Goal: Transaction & Acquisition: Purchase product/service

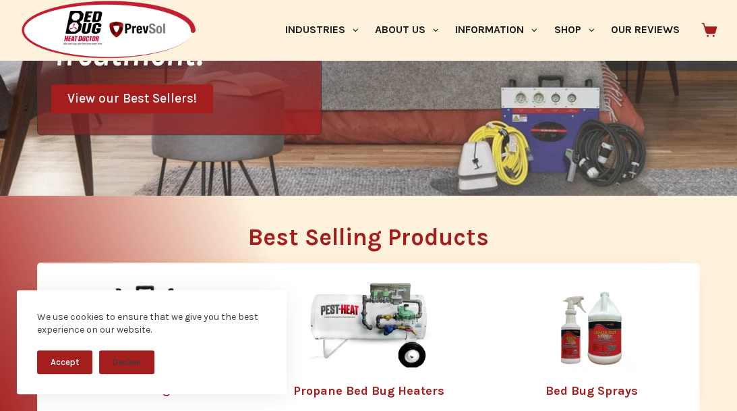
scroll to position [405, 0]
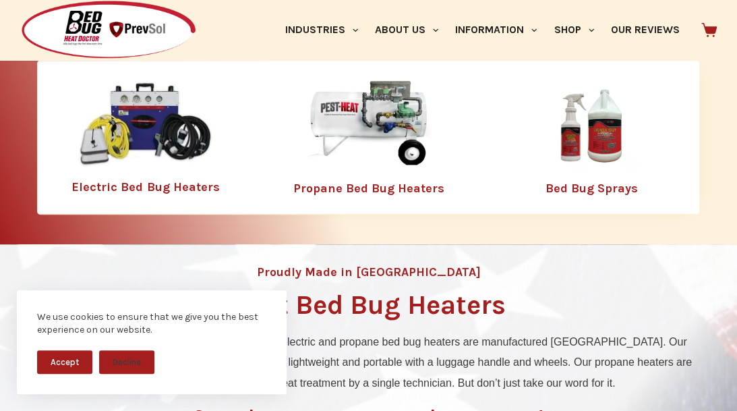
click at [128, 143] on img at bounding box center [145, 124] width 135 height 87
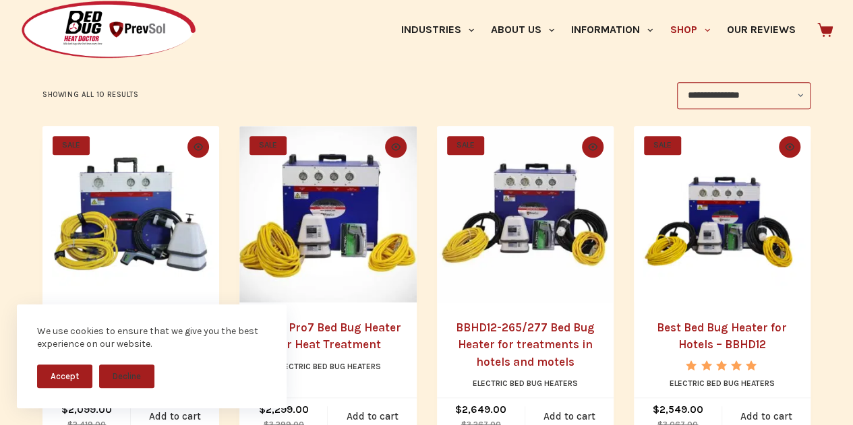
scroll to position [337, 0]
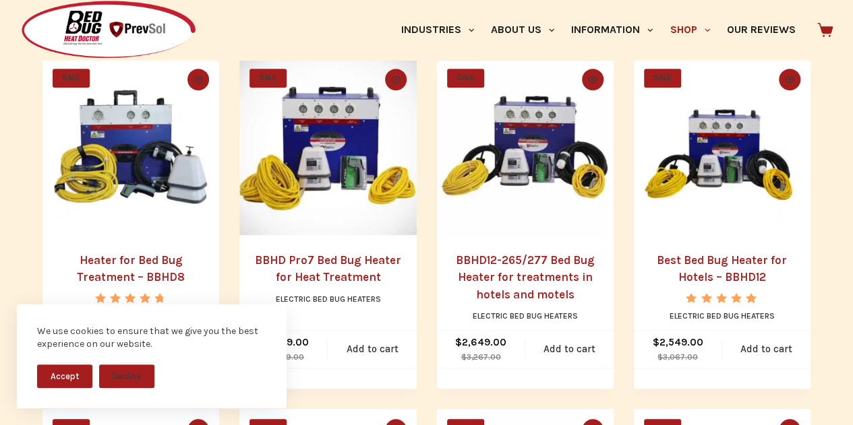
click at [62, 381] on button "Accept" at bounding box center [64, 377] width 55 height 24
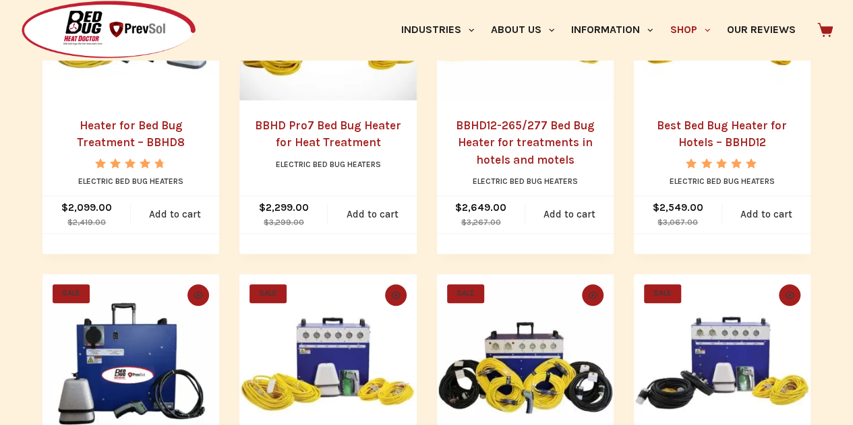
scroll to position [405, 0]
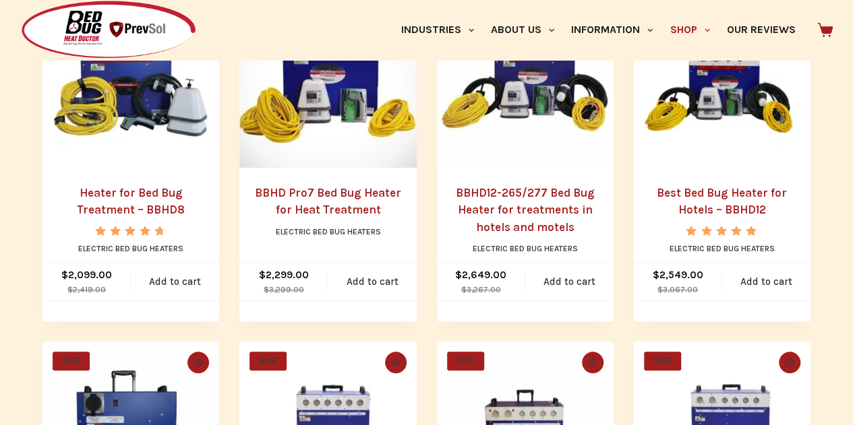
click at [96, 200] on link "Heater for Bed Bug Treatment – BBHD8" at bounding box center [131, 201] width 108 height 31
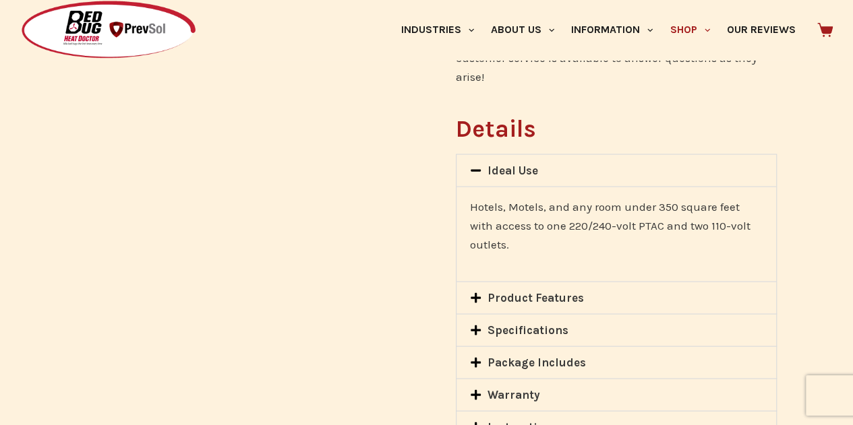
scroll to position [1183, 0]
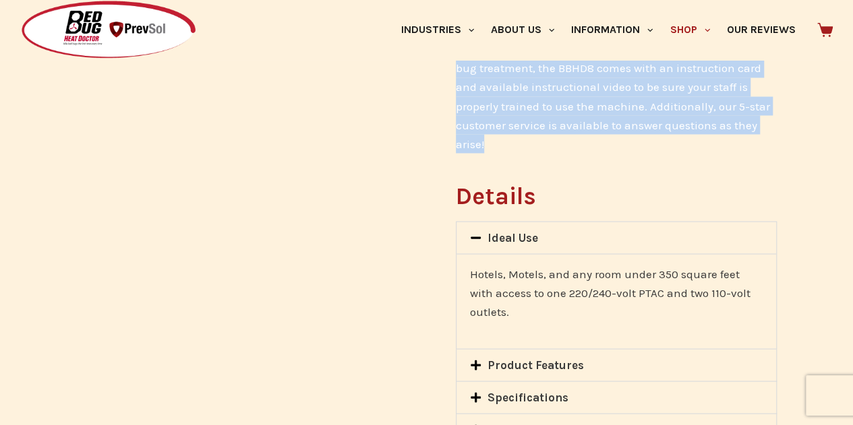
drag, startPoint x: 456, startPoint y: 168, endPoint x: 709, endPoint y: 110, distance: 260.1
copy div "The BBHD8 is a heater for bed bug treatments in hotels and motels with smaller …"
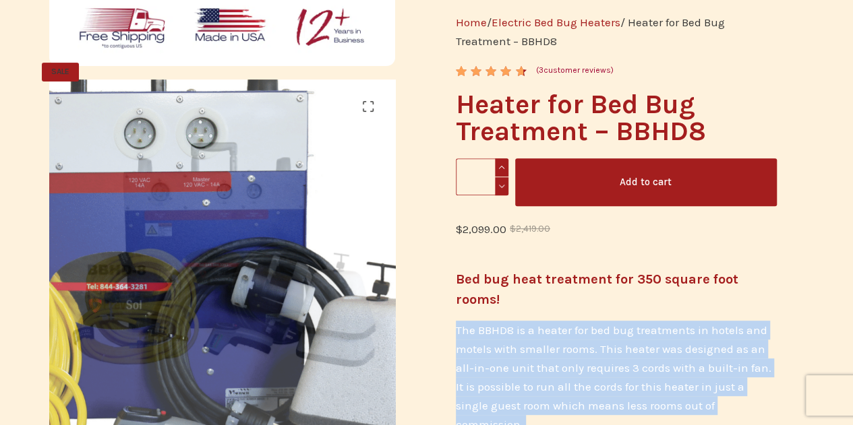
scroll to position [0, 0]
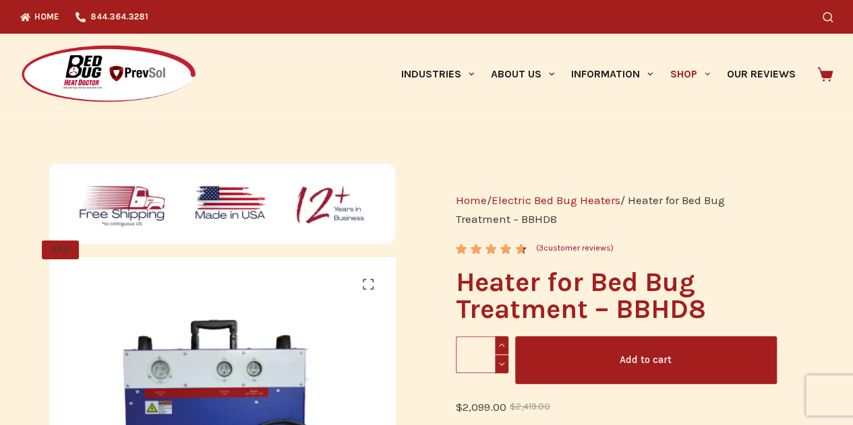
click at [280, 71] on div at bounding box center [157, 74] width 274 height 81
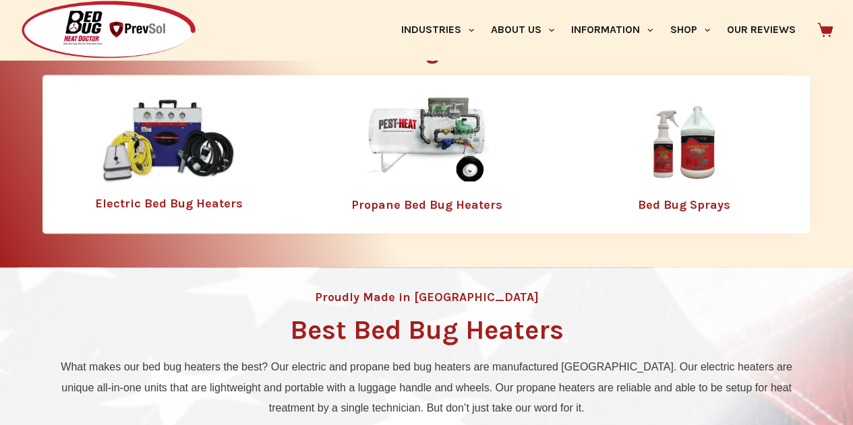
click at [474, 249] on div "Best Selling Products Electric Bed Bug Heaters Propane Bed Bug Heaters Bed Bug …" at bounding box center [426, 135] width 768 height 264
